Goal: Transaction & Acquisition: Book appointment/travel/reservation

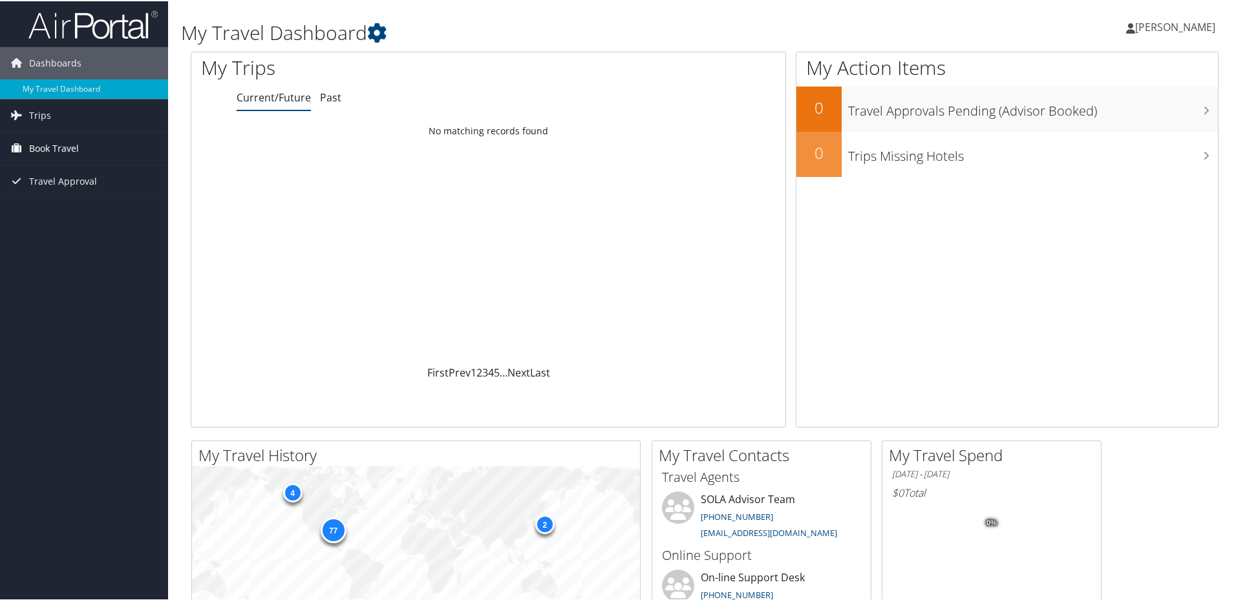
click at [71, 147] on span "Book Travel" at bounding box center [54, 147] width 50 height 32
click at [119, 189] on link "Book/Manage Online Trips" at bounding box center [84, 192] width 168 height 19
